Goal: Task Accomplishment & Management: Manage account settings

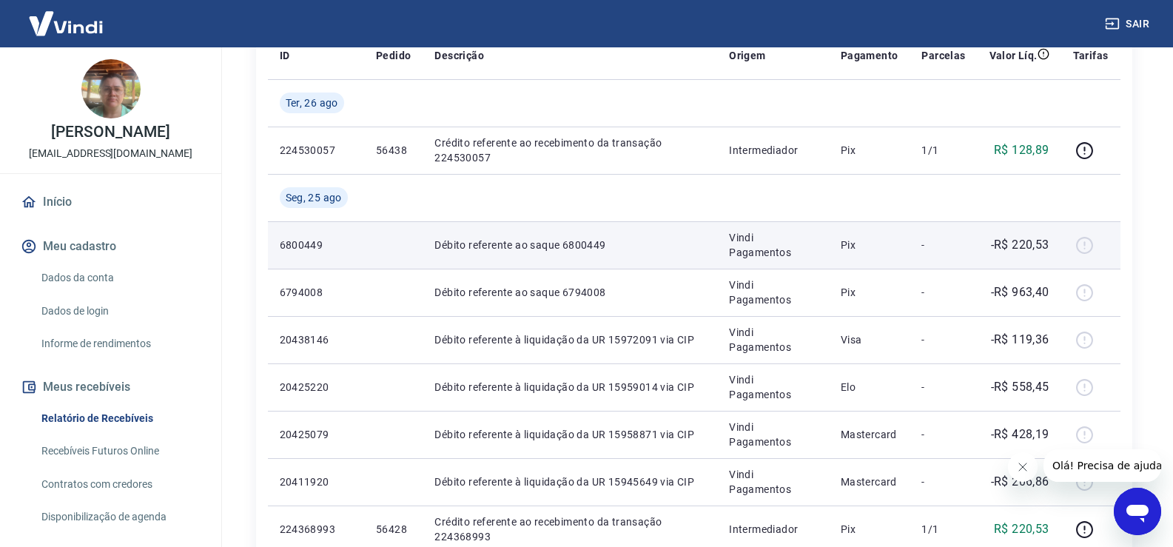
scroll to position [222, 0]
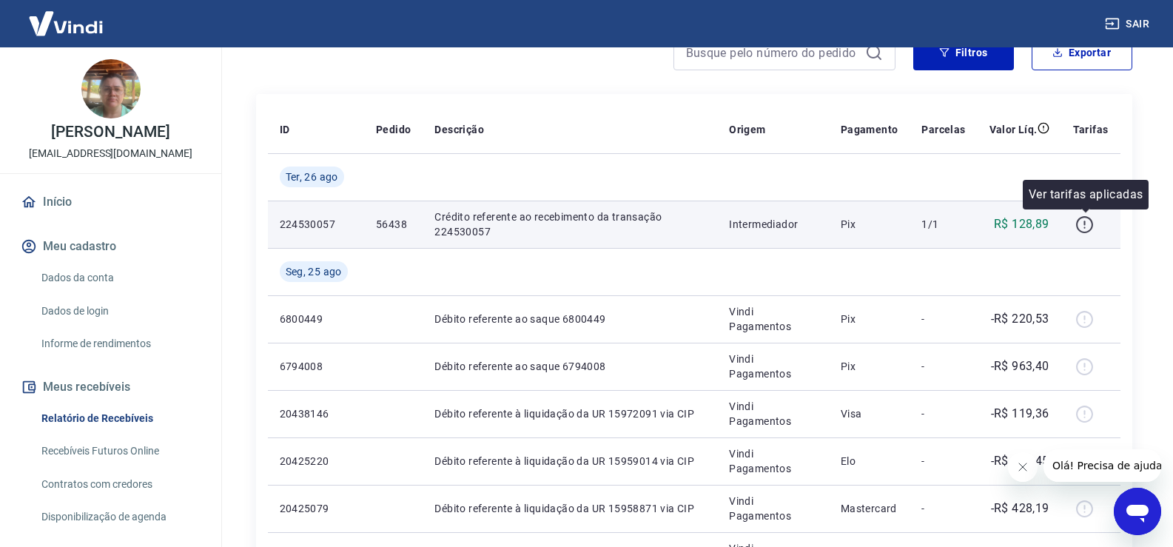
click at [1085, 226] on icon "button" at bounding box center [1085, 224] width 19 height 19
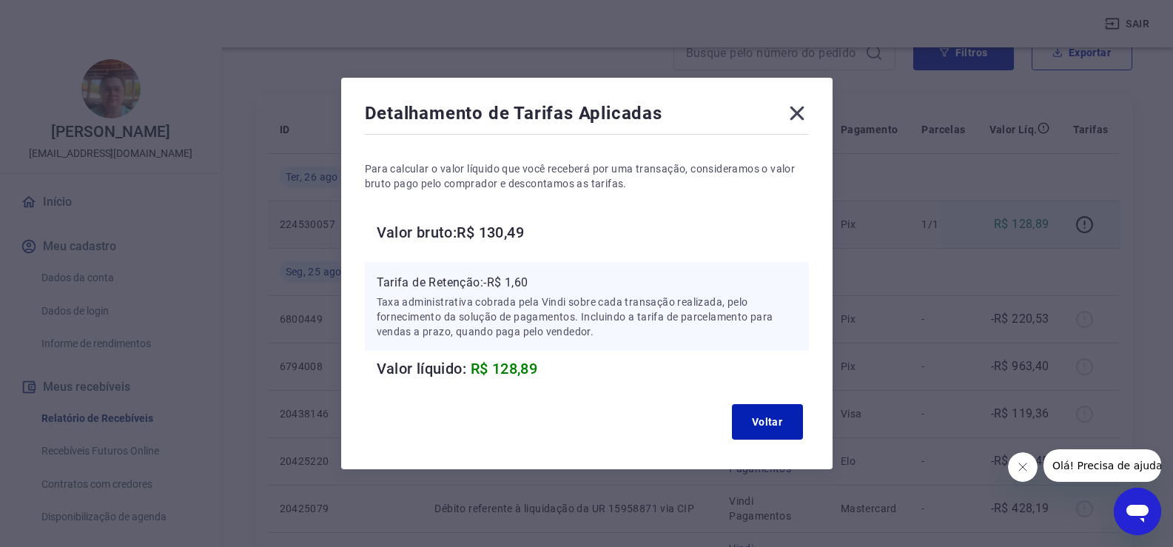
click at [802, 110] on icon at bounding box center [798, 113] width 24 height 24
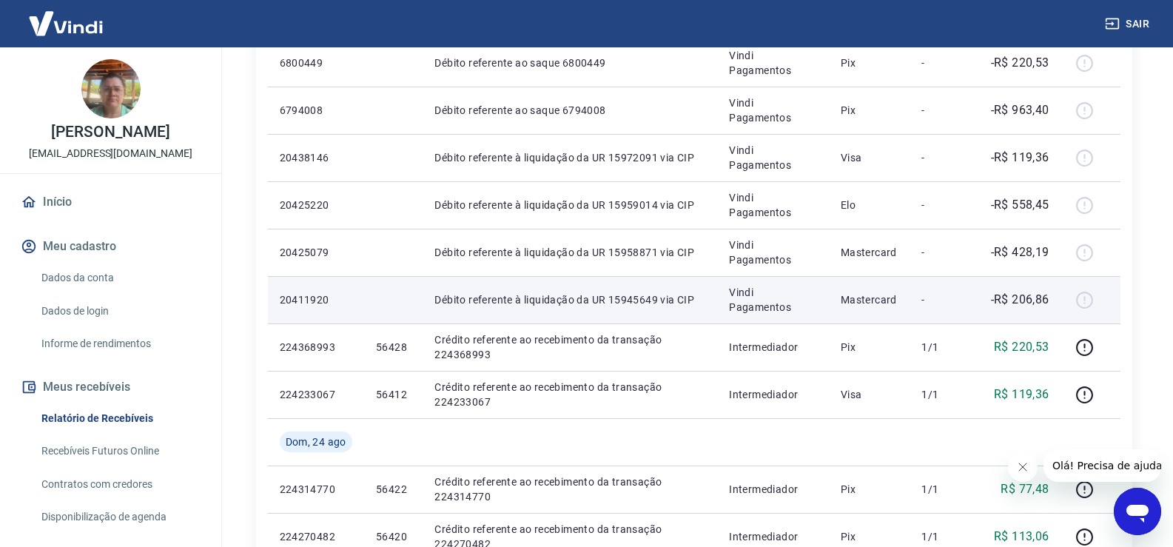
scroll to position [444, 0]
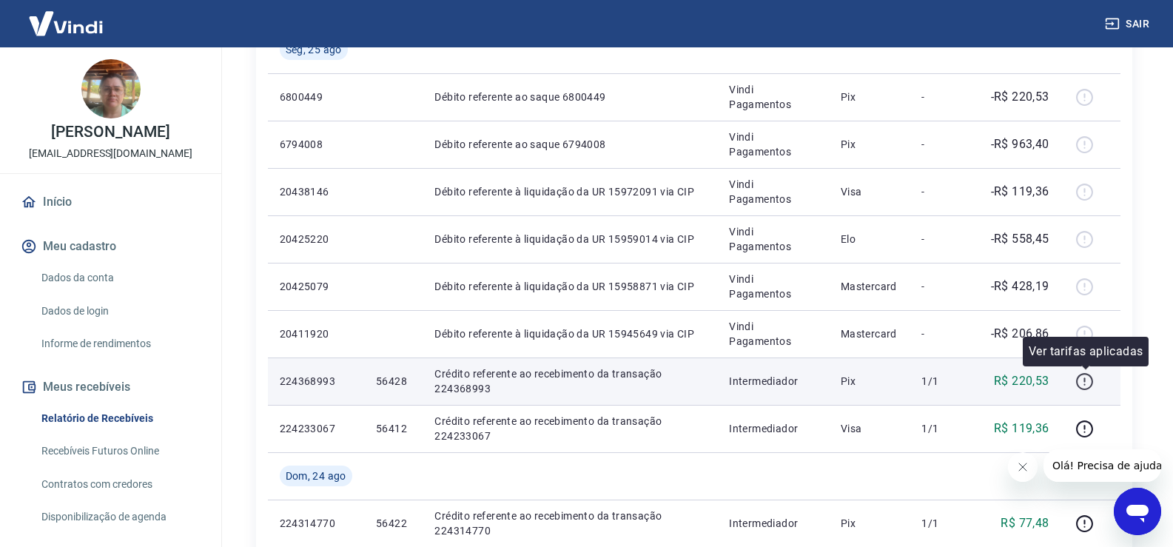
click at [1088, 384] on icon "button" at bounding box center [1085, 381] width 19 height 19
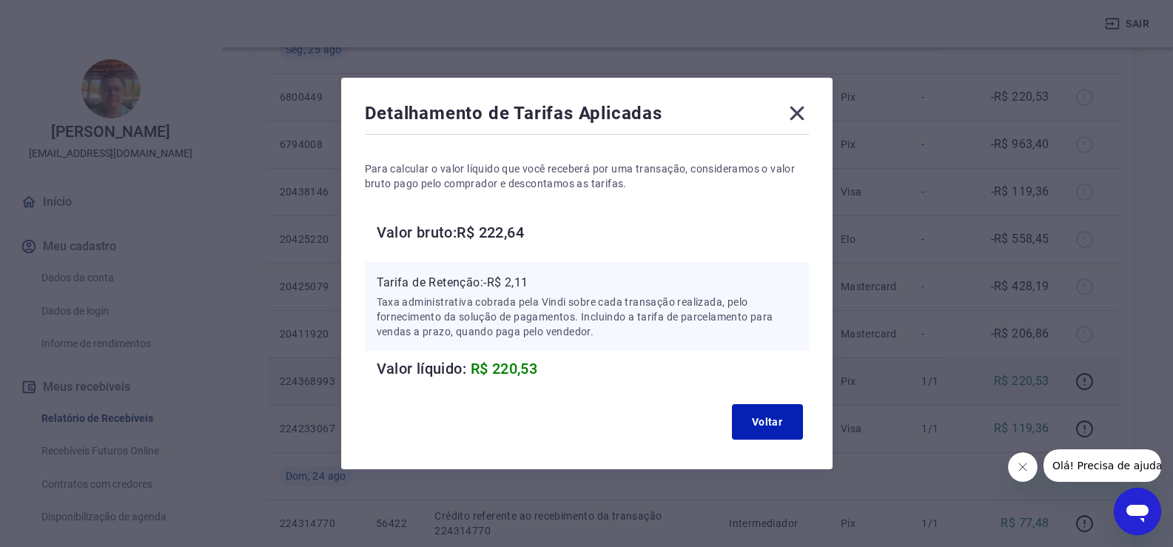
click at [804, 122] on icon at bounding box center [798, 113] width 24 height 24
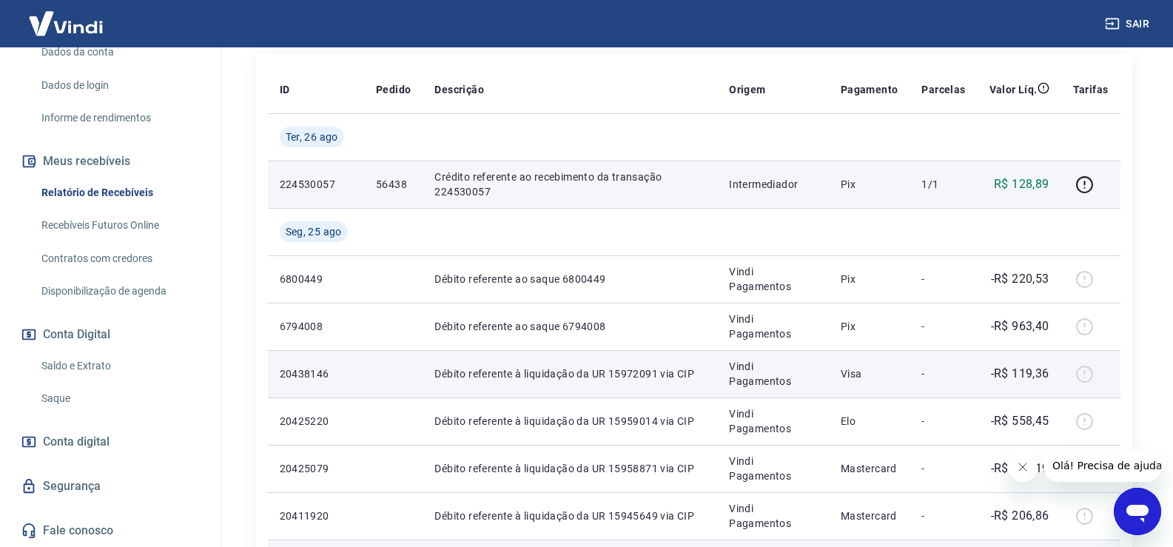
scroll to position [0, 0]
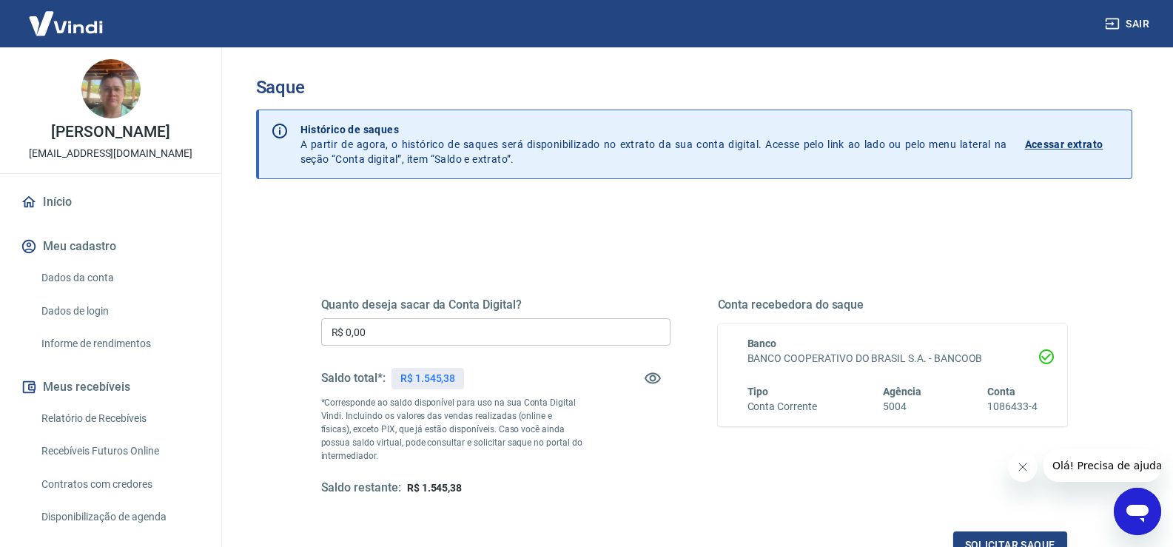
click at [372, 318] on input "R$ 0,00" at bounding box center [495, 331] width 349 height 27
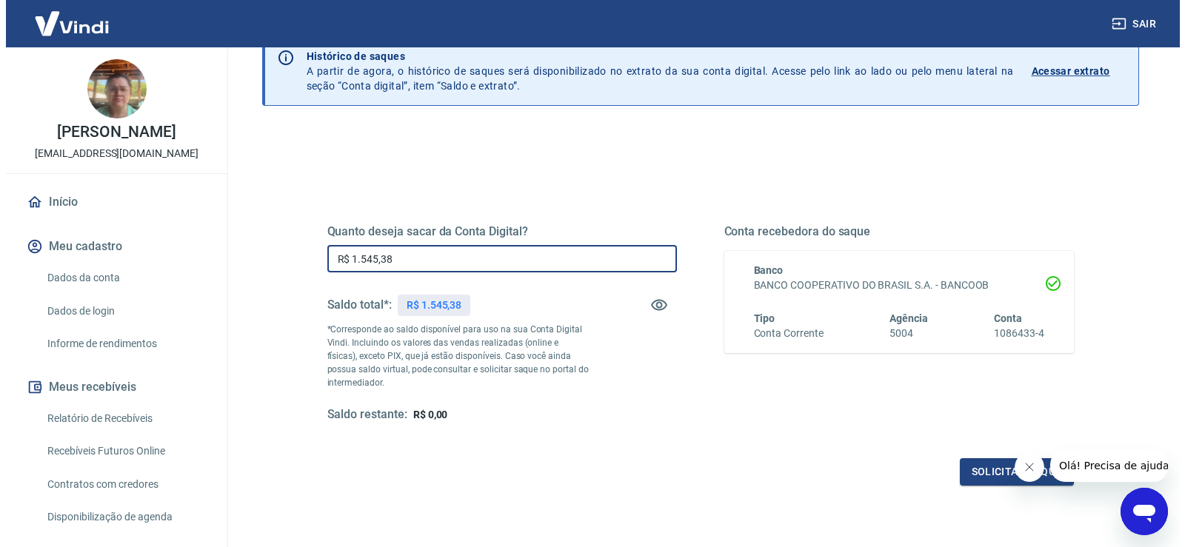
scroll to position [185, 0]
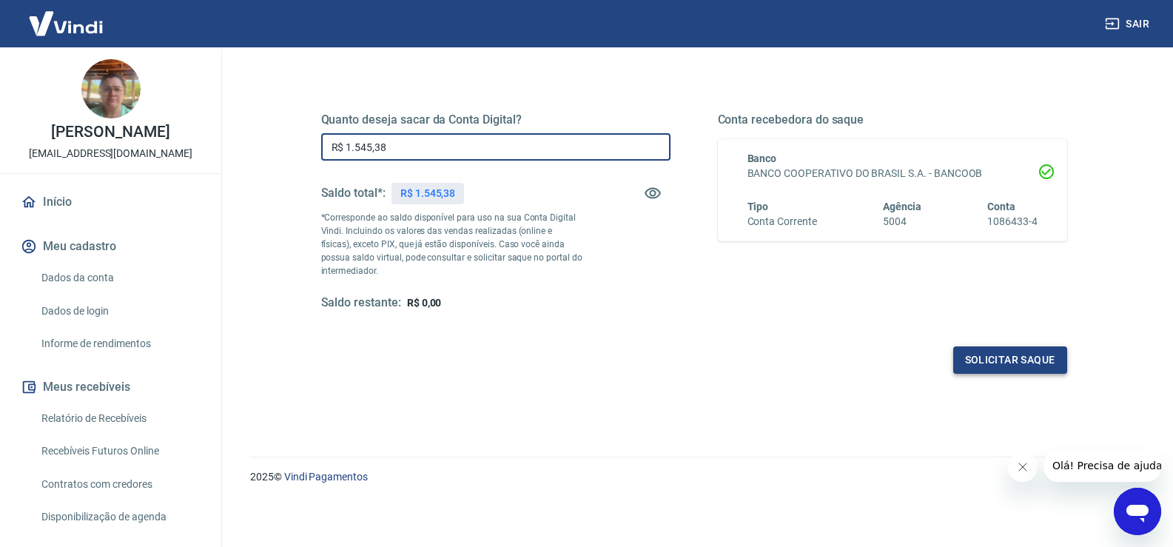
type input "R$ 1.545,38"
click at [990, 358] on button "Solicitar saque" at bounding box center [1011, 359] width 114 height 27
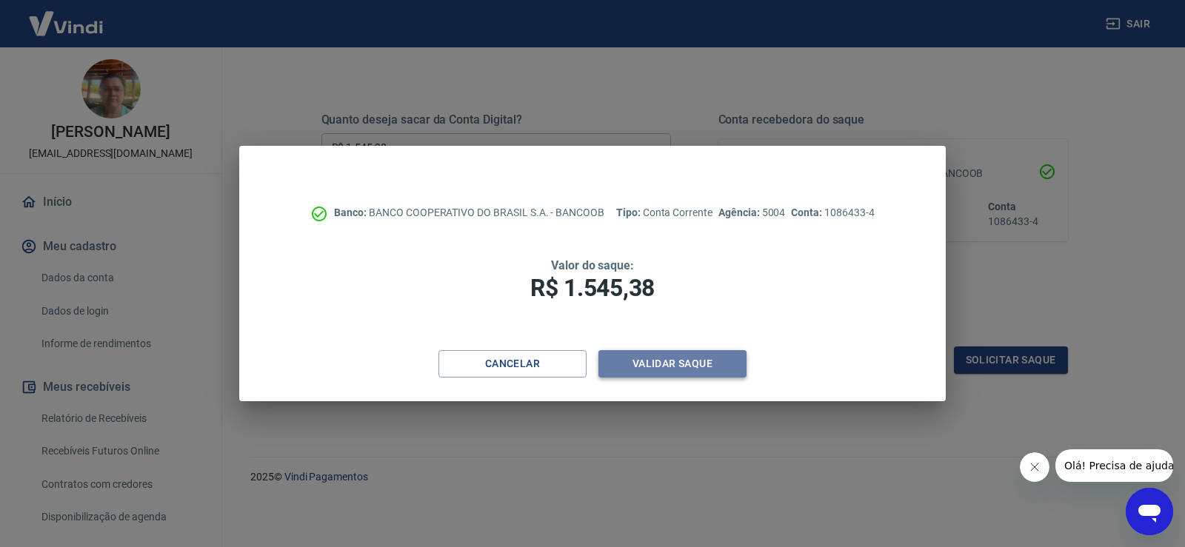
click at [683, 361] on button "Validar saque" at bounding box center [672, 363] width 148 height 27
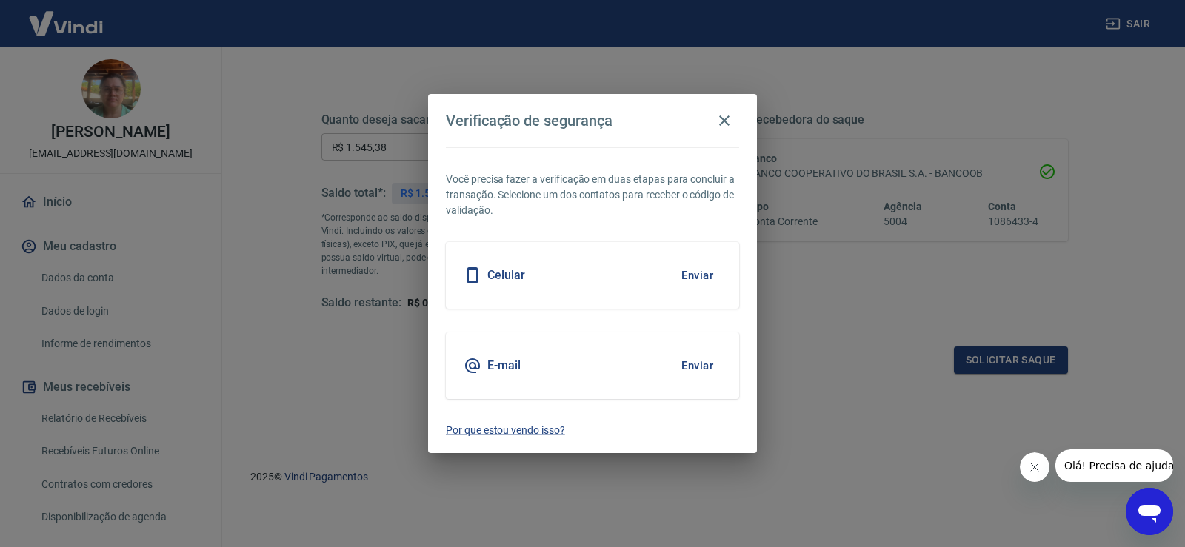
click at [540, 272] on div "Celular Enviar" at bounding box center [592, 275] width 293 height 67
click at [691, 279] on button "Enviar" at bounding box center [697, 275] width 48 height 31
click at [689, 272] on button "Enviar" at bounding box center [697, 275] width 48 height 31
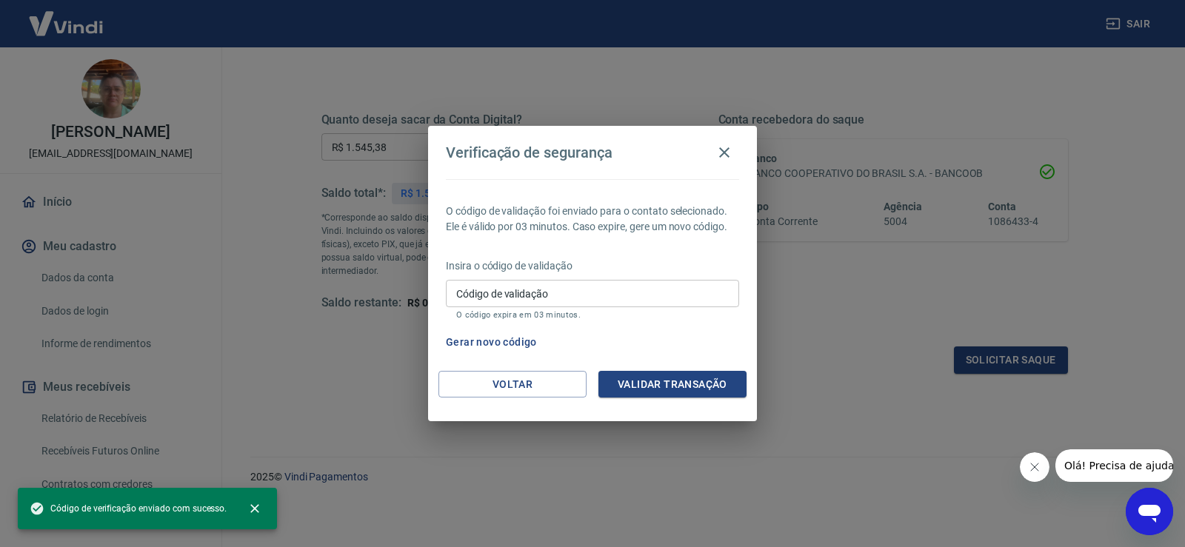
click at [529, 290] on input "Código de validação" at bounding box center [592, 293] width 293 height 27
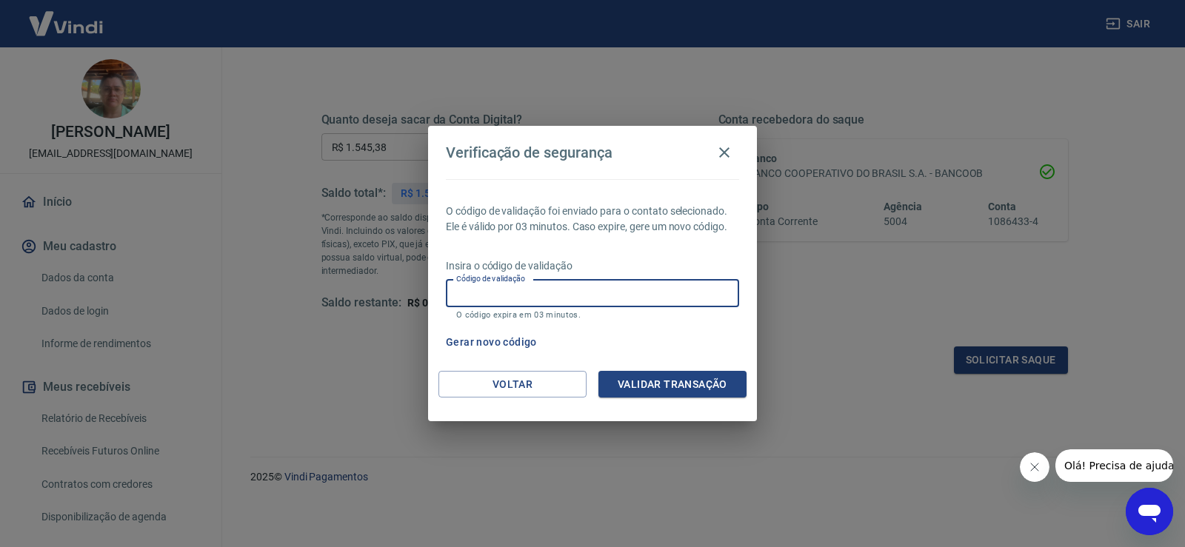
click at [674, 330] on div "Gerar novo código" at bounding box center [589, 342] width 299 height 27
click at [523, 295] on input "Código de validação" at bounding box center [592, 293] width 293 height 27
type input "885260"
click at [645, 386] on button "Validar transação" at bounding box center [672, 384] width 148 height 27
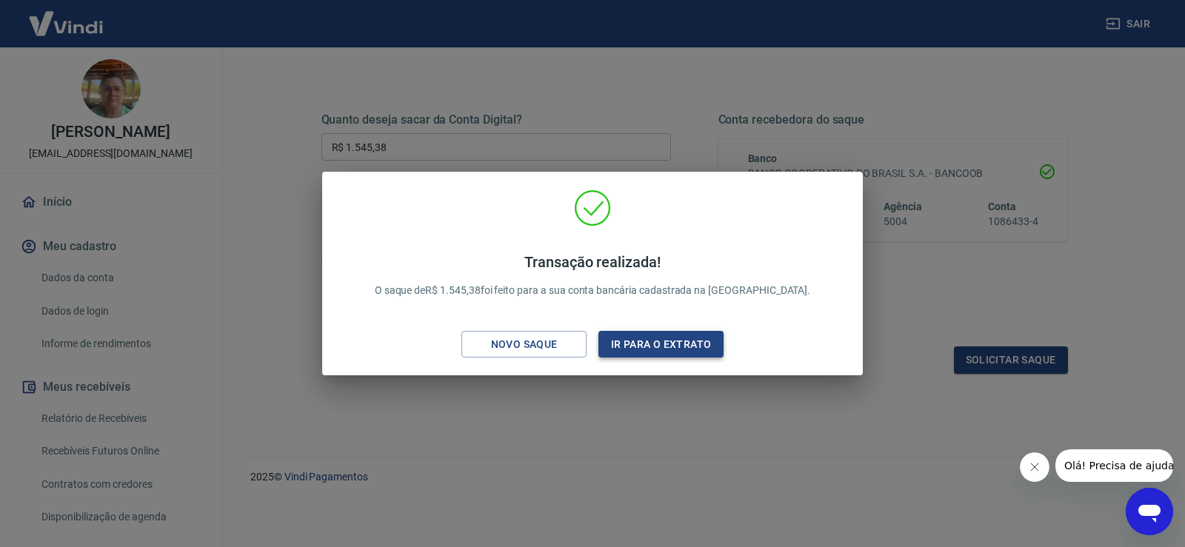
click at [642, 348] on button "Ir para o extrato" at bounding box center [660, 344] width 125 height 27
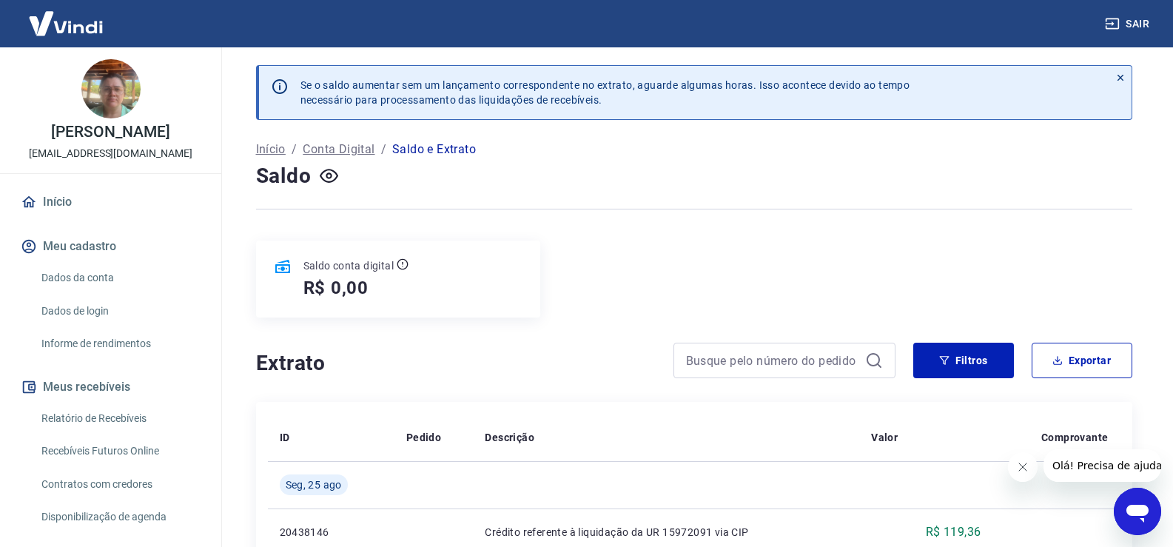
click at [411, 147] on p "Saldo e Extrato" at bounding box center [434, 150] width 84 height 18
click at [278, 148] on p "Início" at bounding box center [271, 150] width 30 height 18
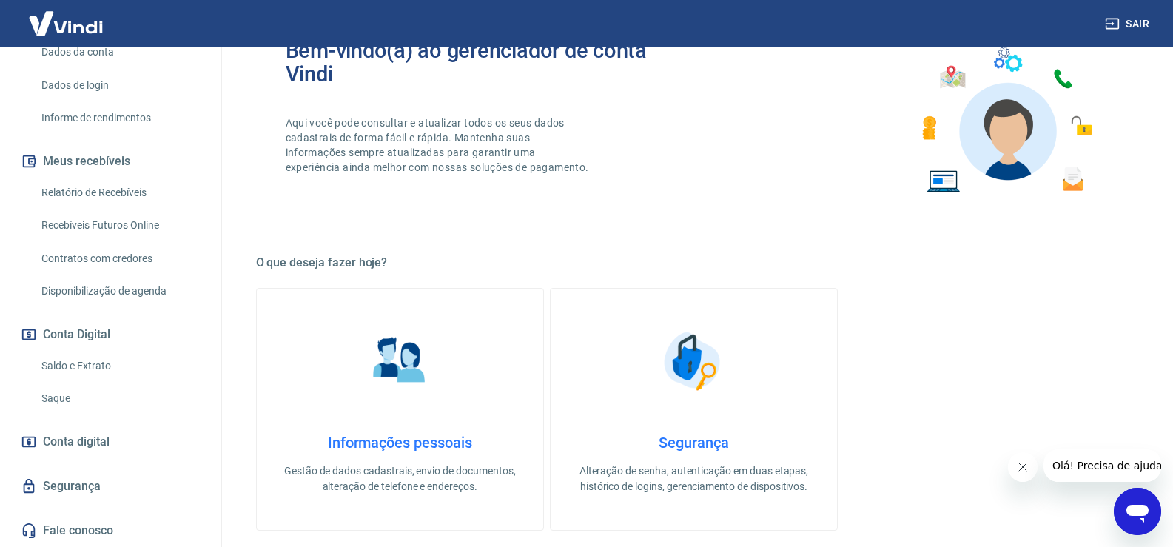
scroll to position [241, 0]
drag, startPoint x: 100, startPoint y: 364, endPoint x: 190, endPoint y: 384, distance: 92.5
click at [101, 364] on link "Saldo e Extrato" at bounding box center [120, 366] width 168 height 30
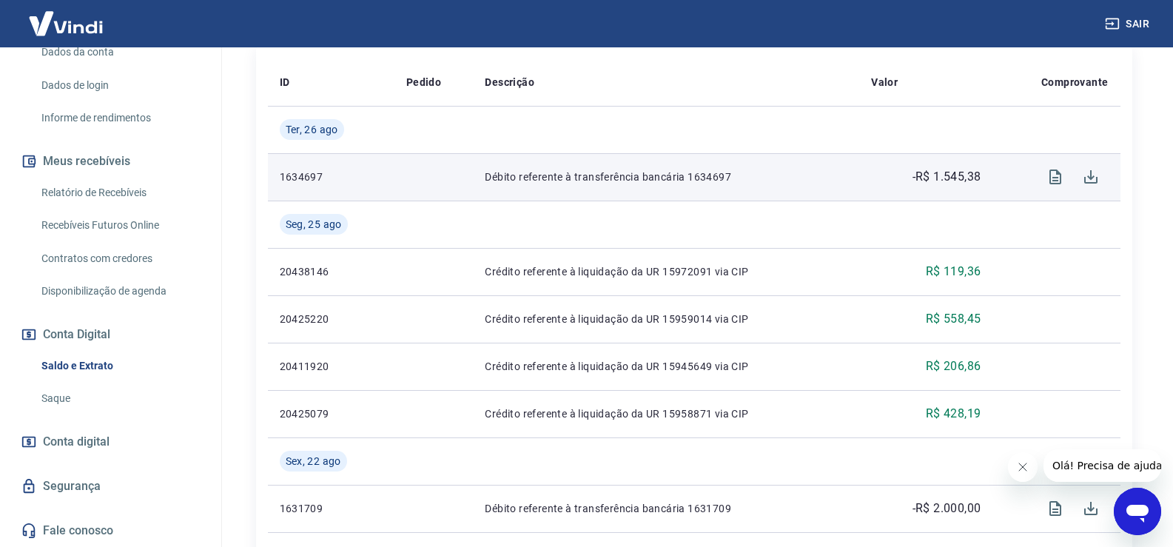
scroll to position [355, 0]
